Goal: Find specific page/section: Find specific page/section

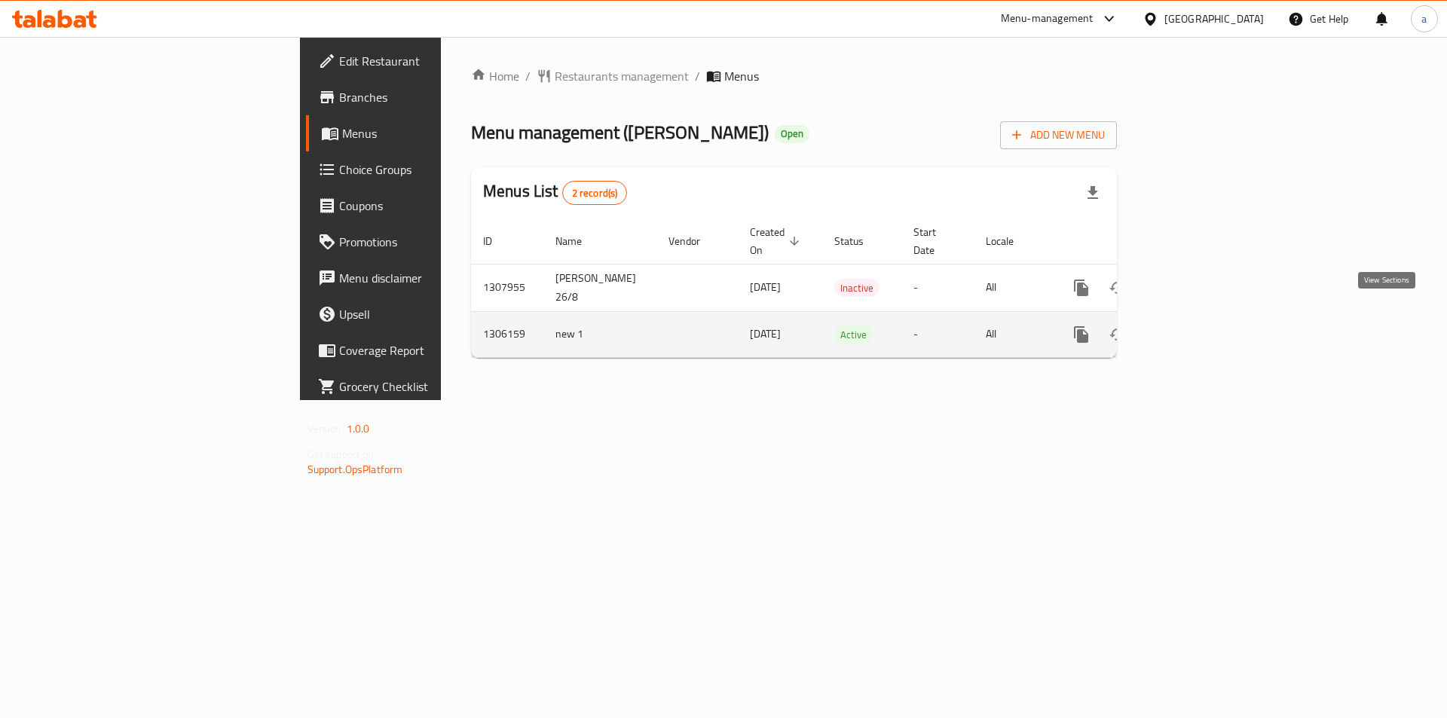
click at [1199, 325] on icon "enhanced table" at bounding box center [1190, 334] width 18 height 18
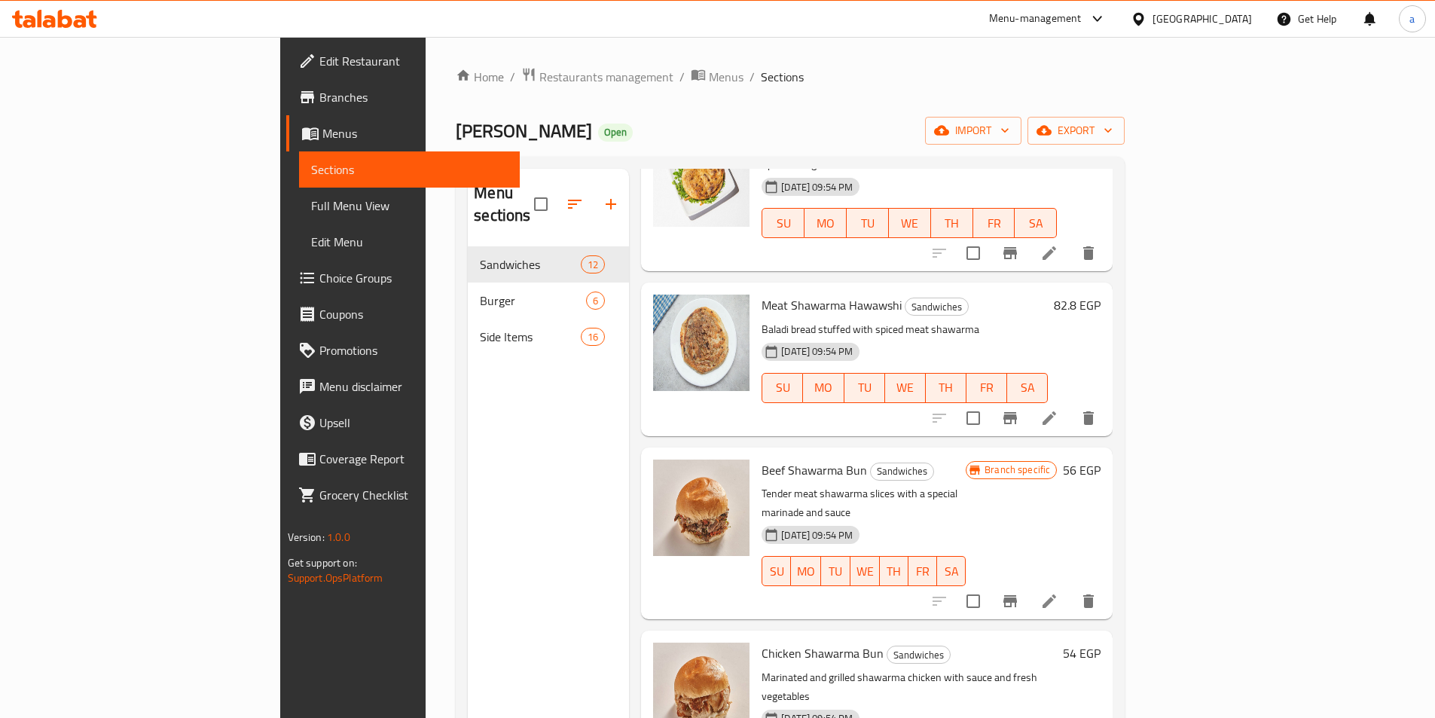
scroll to position [452, 0]
click at [311, 160] on span "Sections" at bounding box center [409, 169] width 197 height 18
click at [322, 138] on span "Menus" at bounding box center [414, 133] width 185 height 18
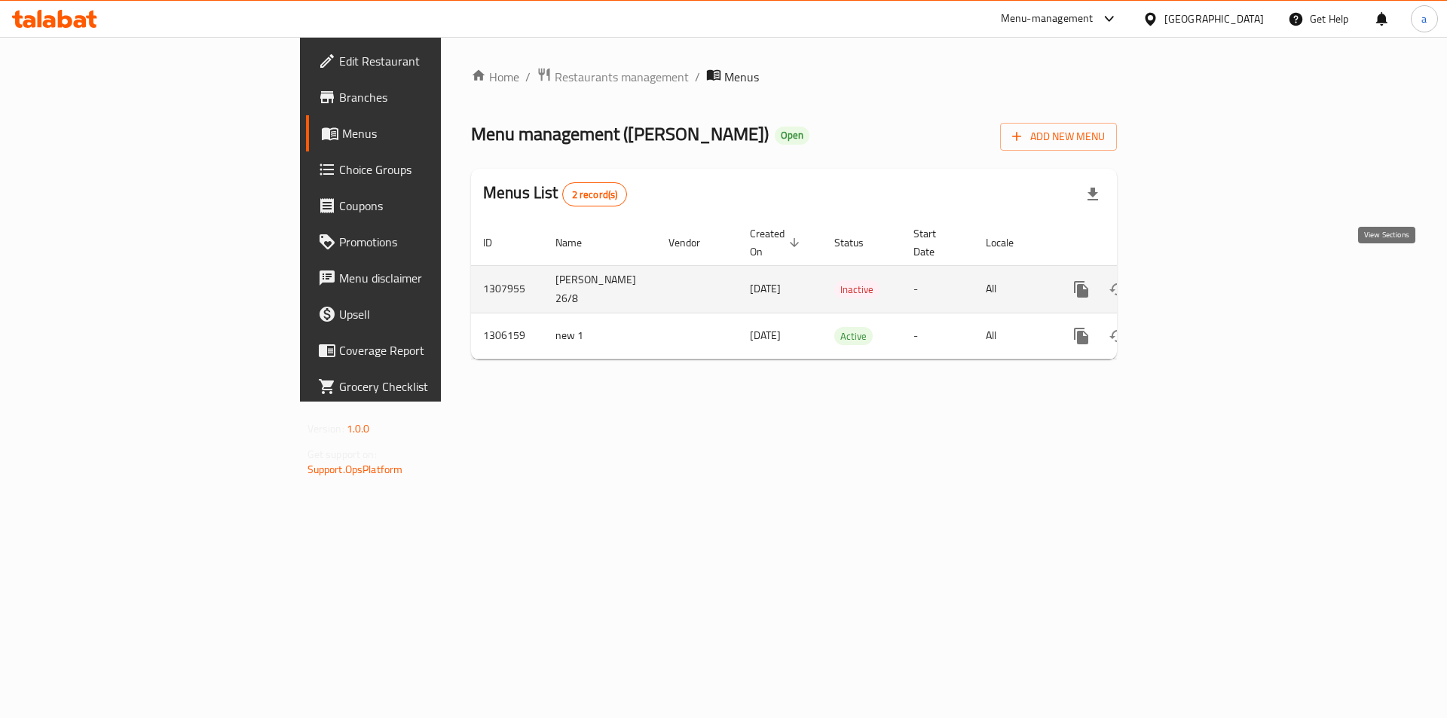
click at [1199, 280] on icon "enhanced table" at bounding box center [1190, 289] width 18 height 18
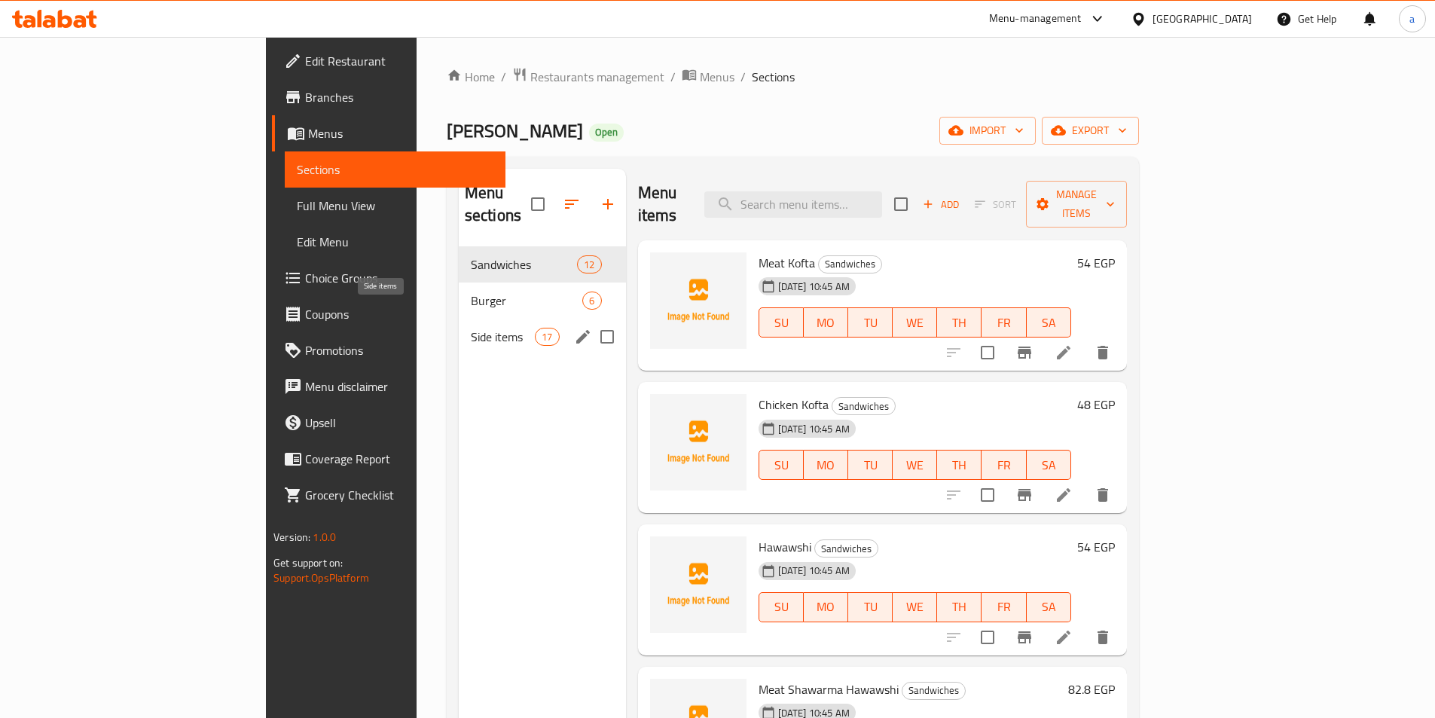
click at [471, 328] on span "Side items" at bounding box center [503, 337] width 64 height 18
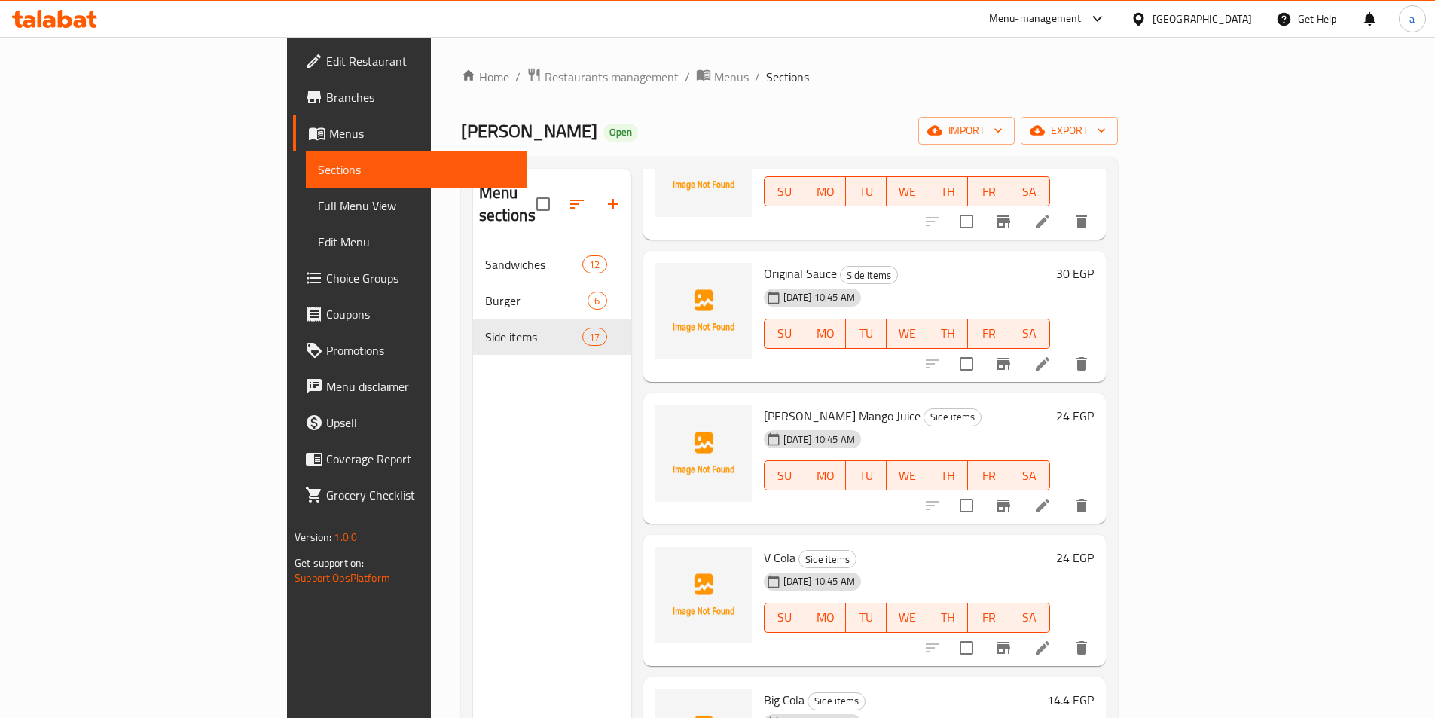
scroll to position [1735, 0]
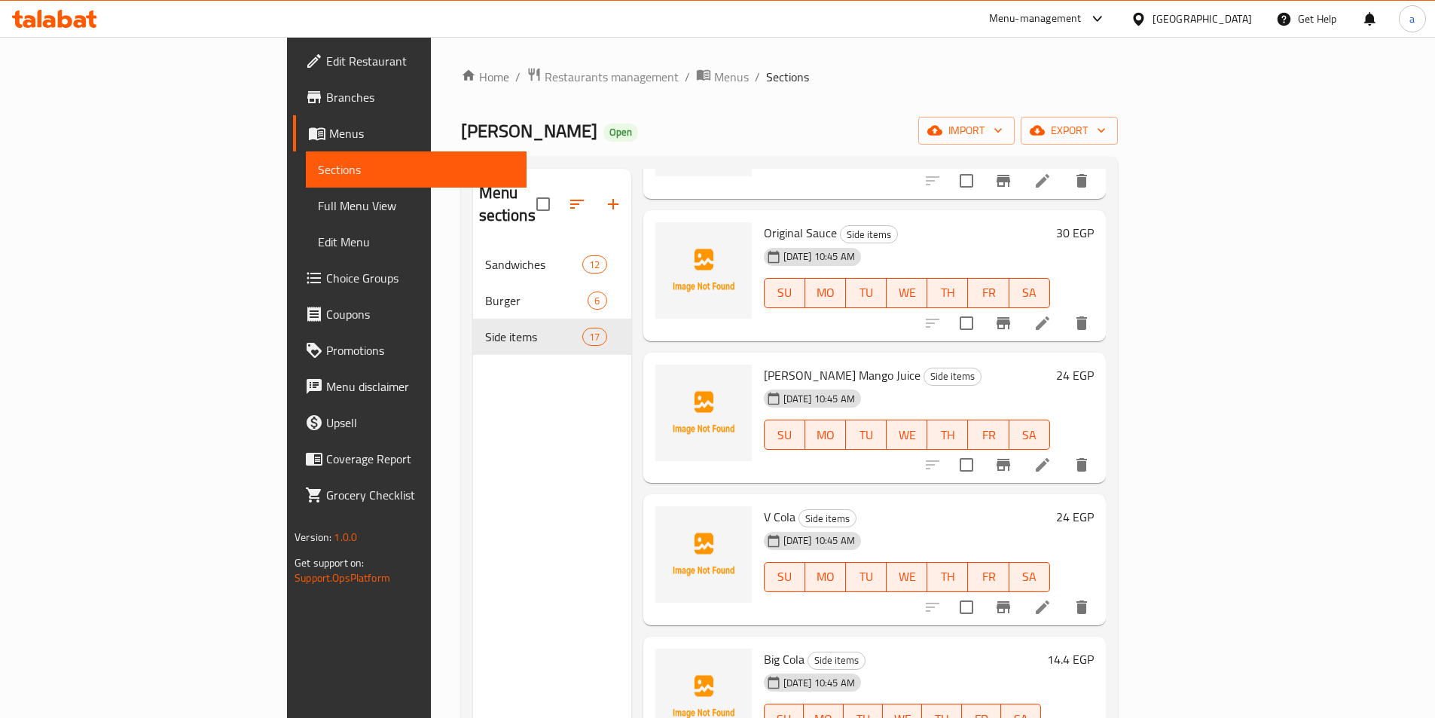
click at [94, 24] on icon at bounding box center [91, 19] width 11 height 17
